Goal: Register for event/course

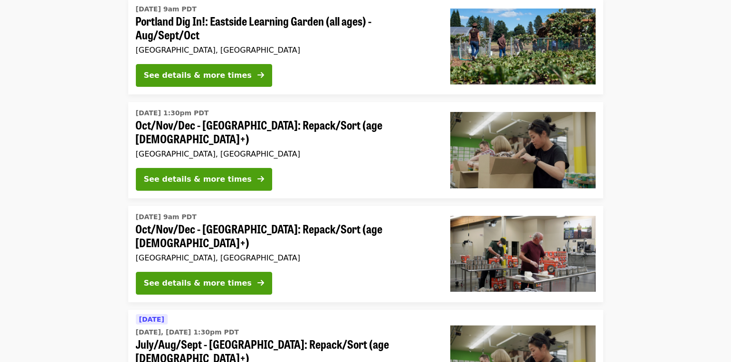
scroll to position [332, 0]
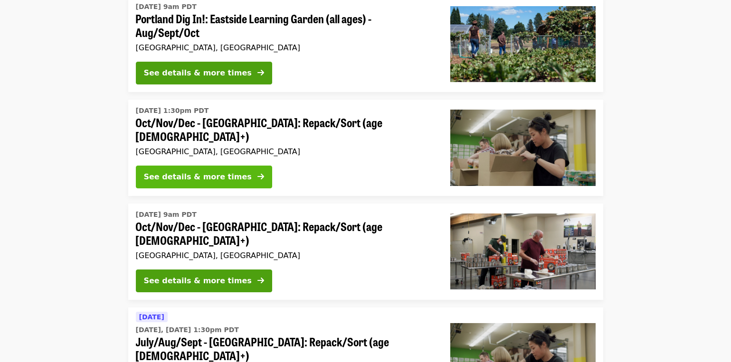
click at [202, 171] on div "See details & more times" at bounding box center [198, 176] width 108 height 11
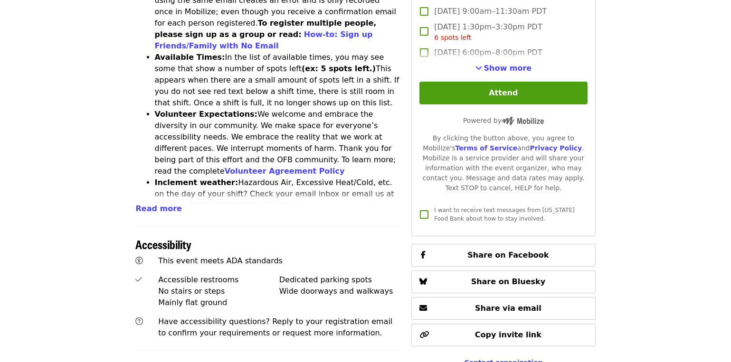
scroll to position [285, 0]
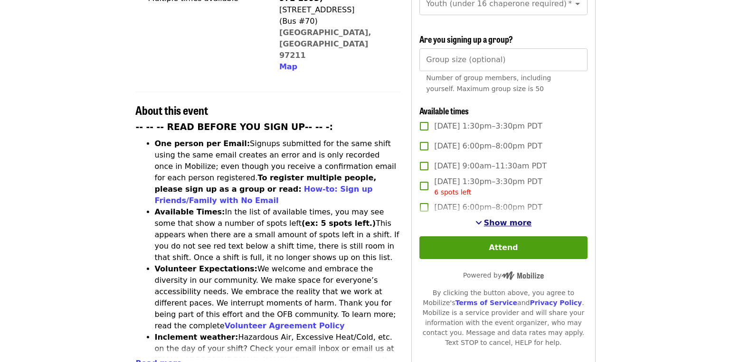
click at [504, 218] on span "Show more" at bounding box center [508, 222] width 48 height 9
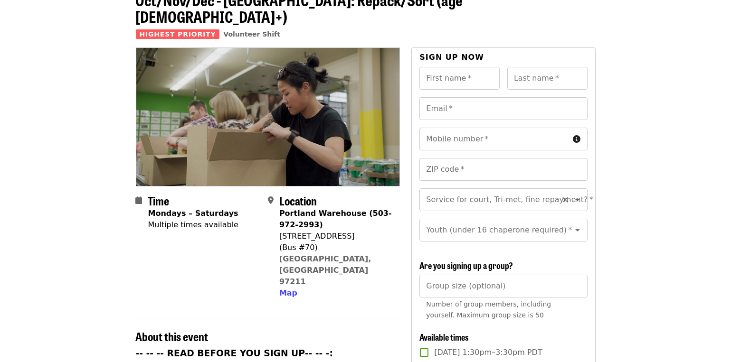
scroll to position [0, 0]
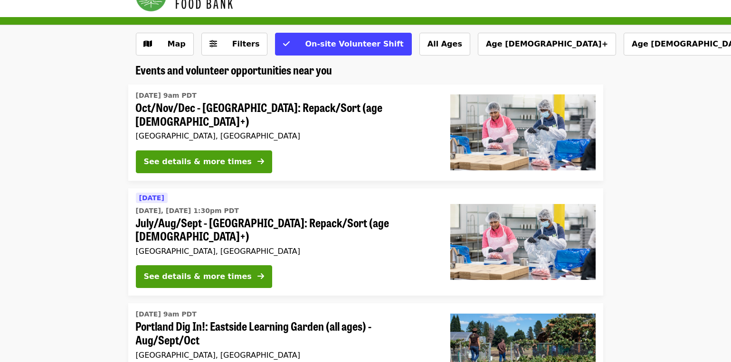
scroll to position [47, 0]
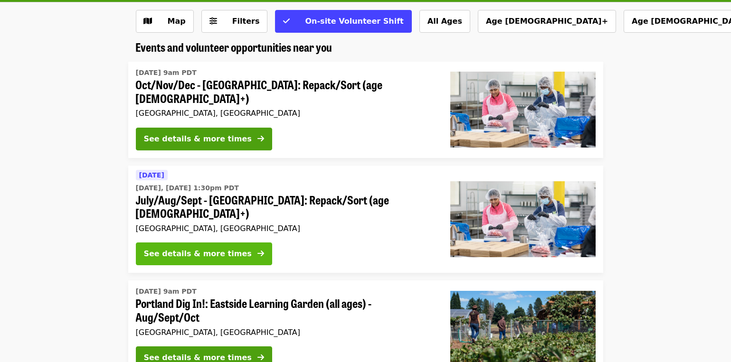
click at [185, 248] on div "See details & more times" at bounding box center [198, 253] width 108 height 11
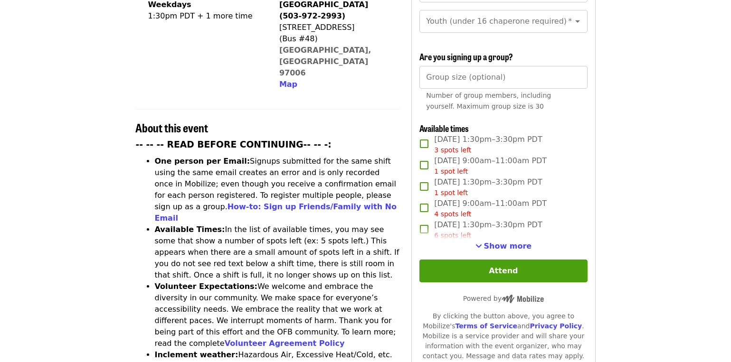
scroll to position [285, 0]
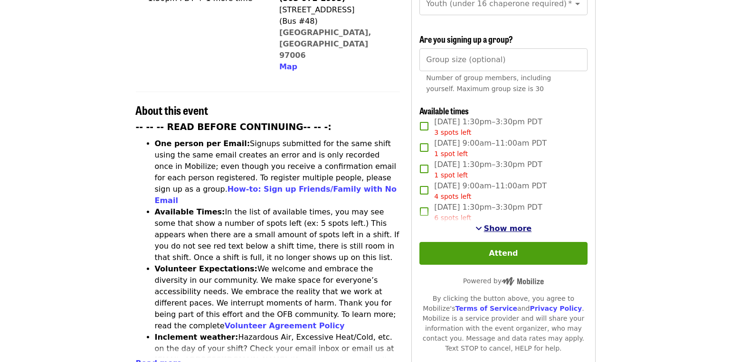
click at [495, 226] on span "Show more" at bounding box center [508, 228] width 48 height 9
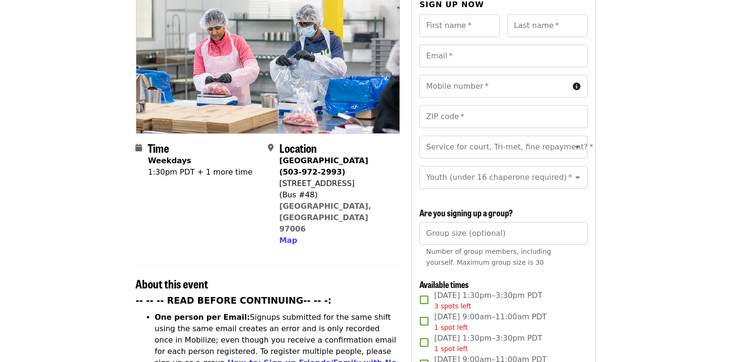
scroll to position [0, 0]
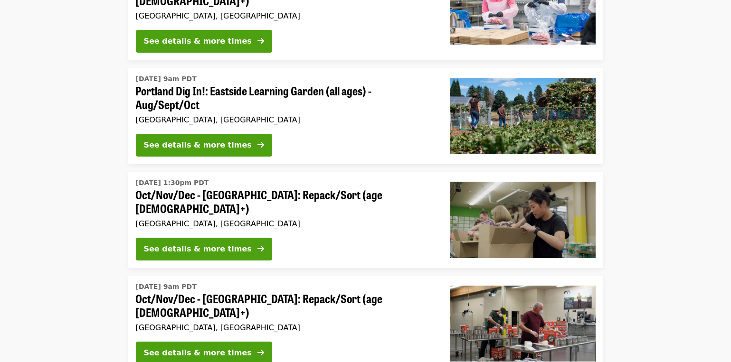
scroll to position [285, 0]
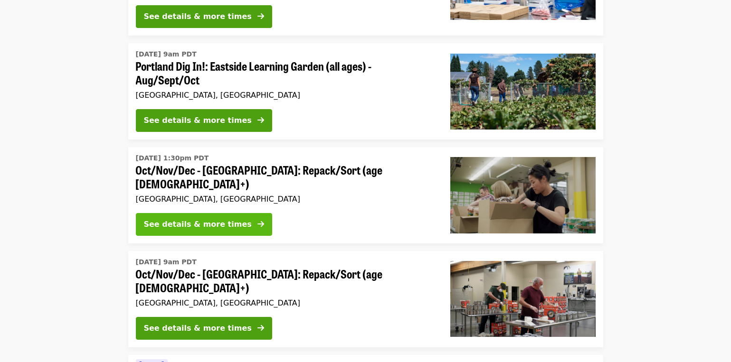
click at [194, 219] on div "See details & more times" at bounding box center [198, 224] width 108 height 11
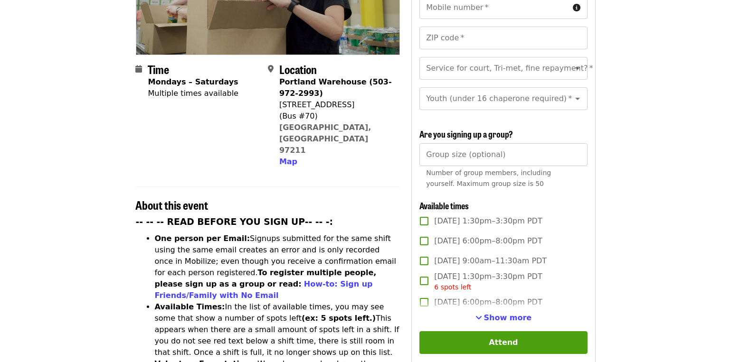
scroll to position [285, 0]
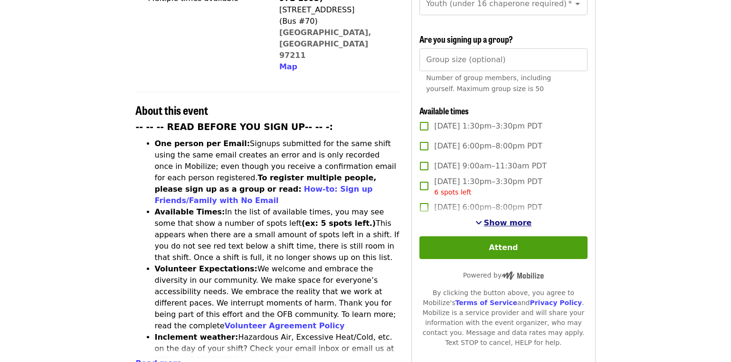
click at [493, 218] on span "Show more" at bounding box center [508, 222] width 48 height 9
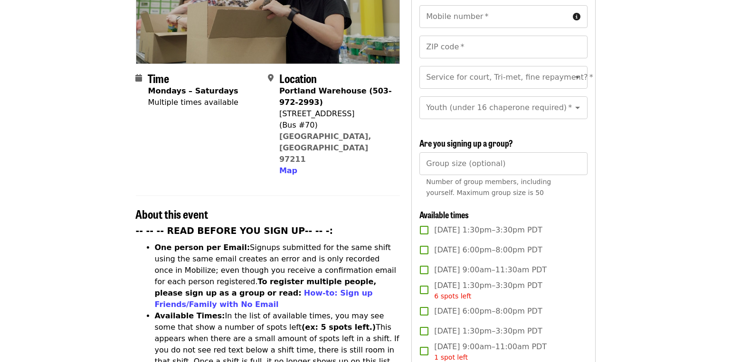
scroll to position [47, 0]
